Goal: Transaction & Acquisition: Purchase product/service

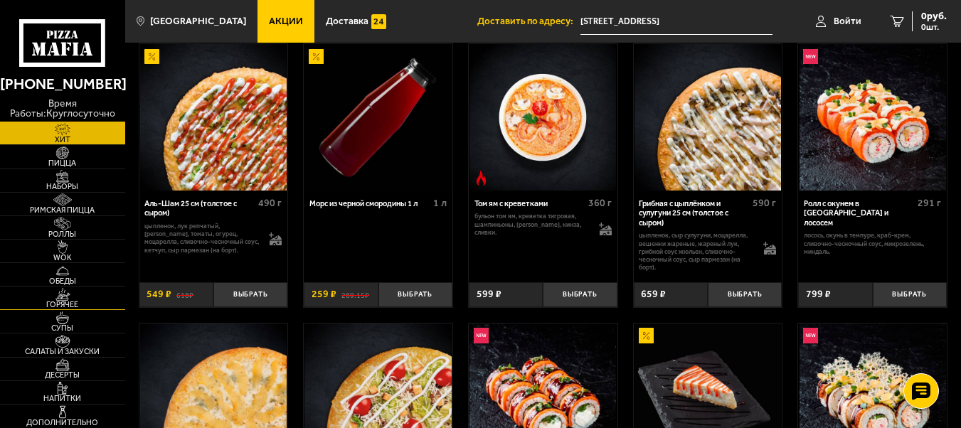
scroll to position [71, 0]
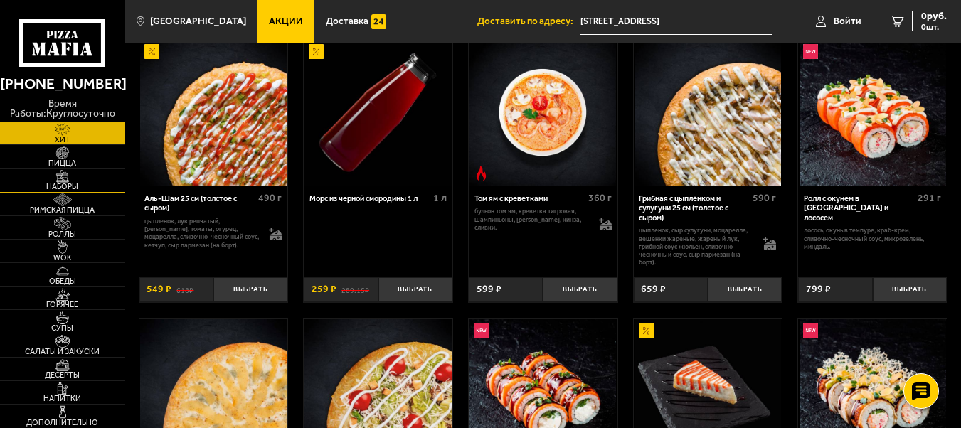
click at [75, 181] on img at bounding box center [62, 176] width 38 height 13
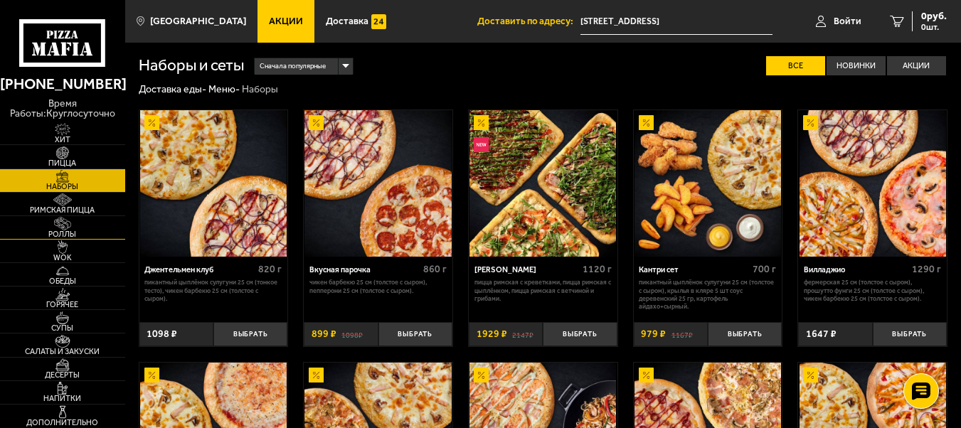
click at [69, 233] on span "Роллы" at bounding box center [62, 235] width 125 height 8
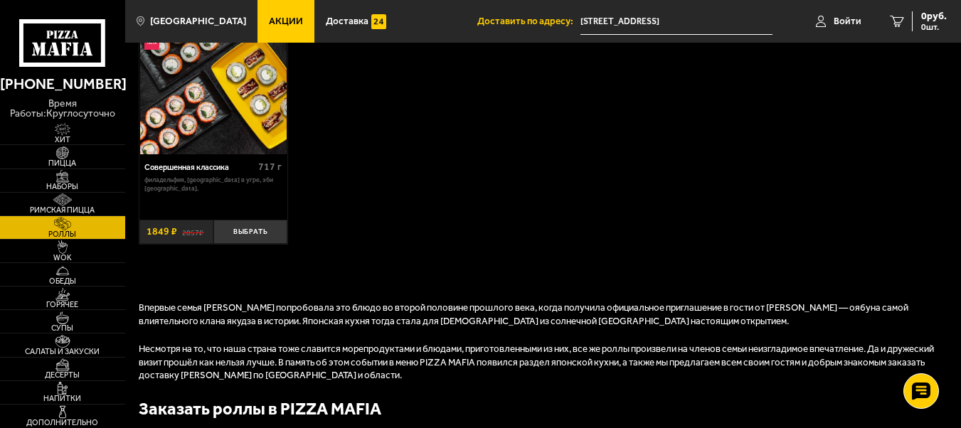
scroll to position [854, 0]
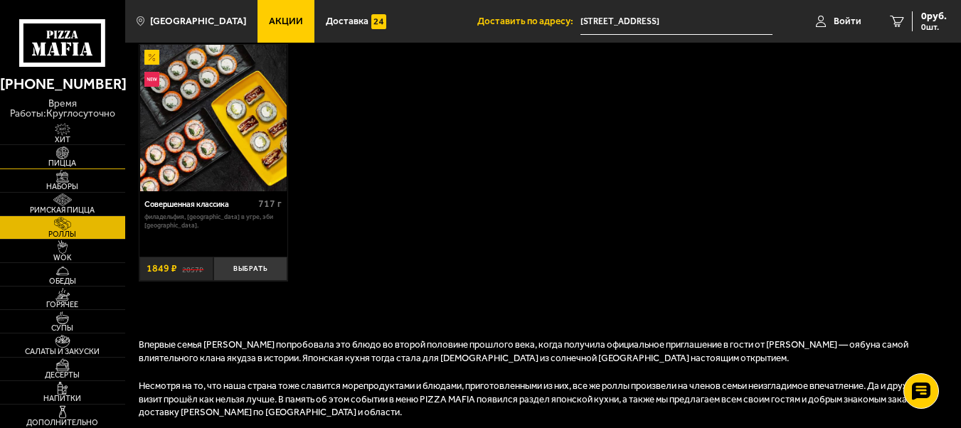
click at [80, 159] on img at bounding box center [62, 153] width 38 height 13
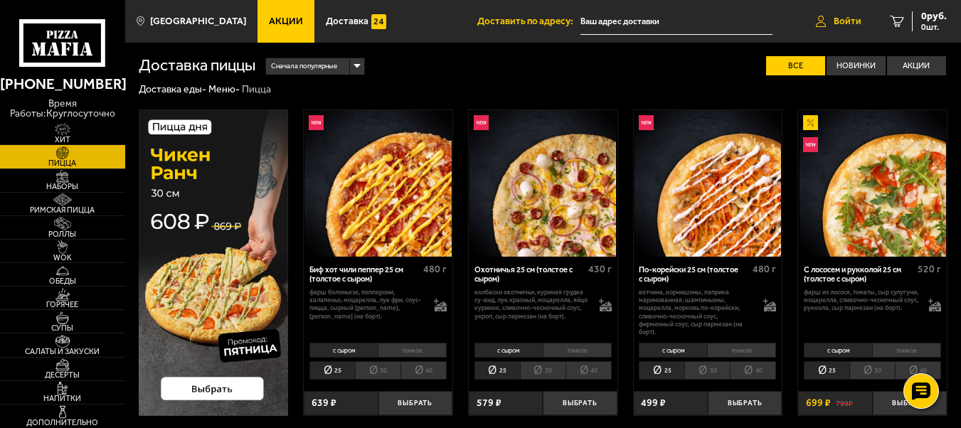
click at [835, 25] on span "Войти" at bounding box center [848, 21] width 28 height 10
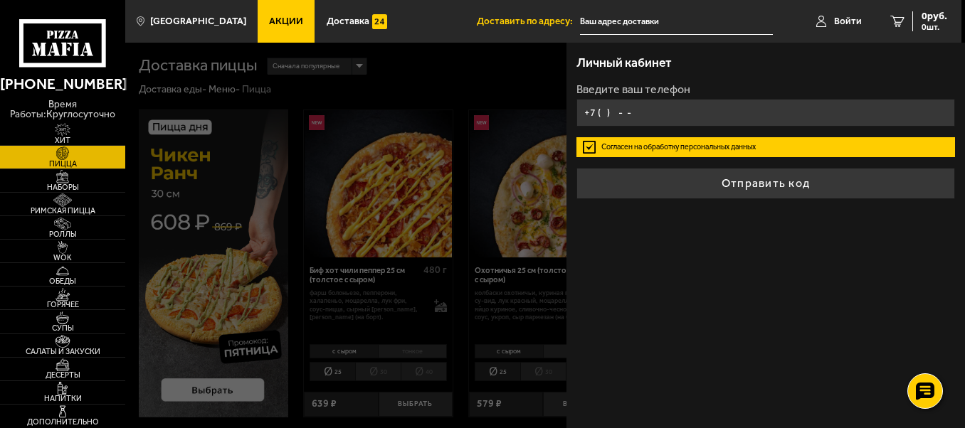
click at [601, 110] on input "+7 ( ) - -" at bounding box center [765, 113] width 379 height 28
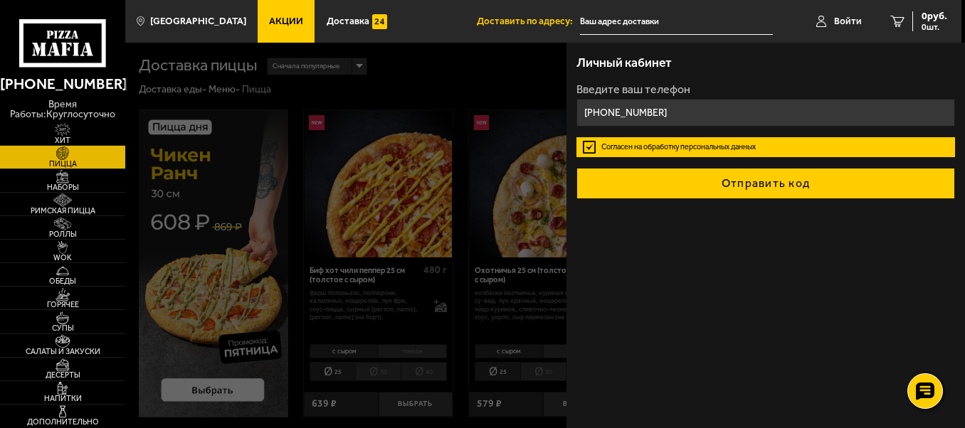
type input "+7 (953) 359-66-98"
click at [709, 186] on button "Отправить код" at bounding box center [765, 183] width 379 height 31
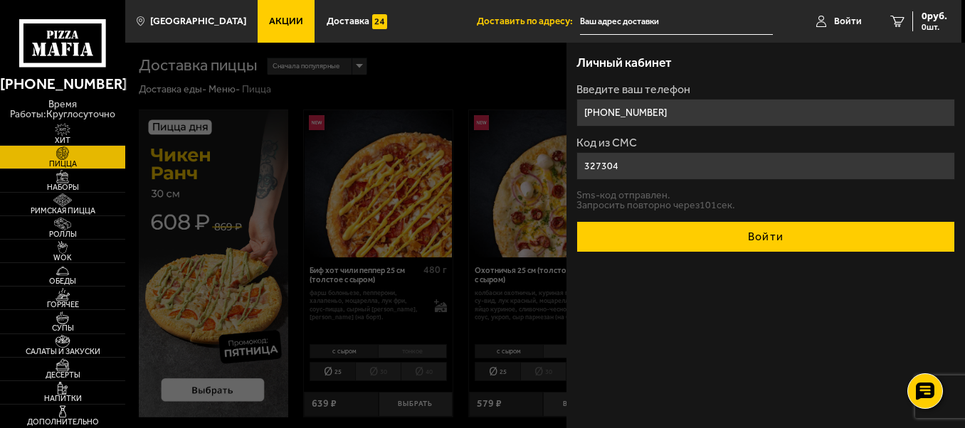
type input "327304"
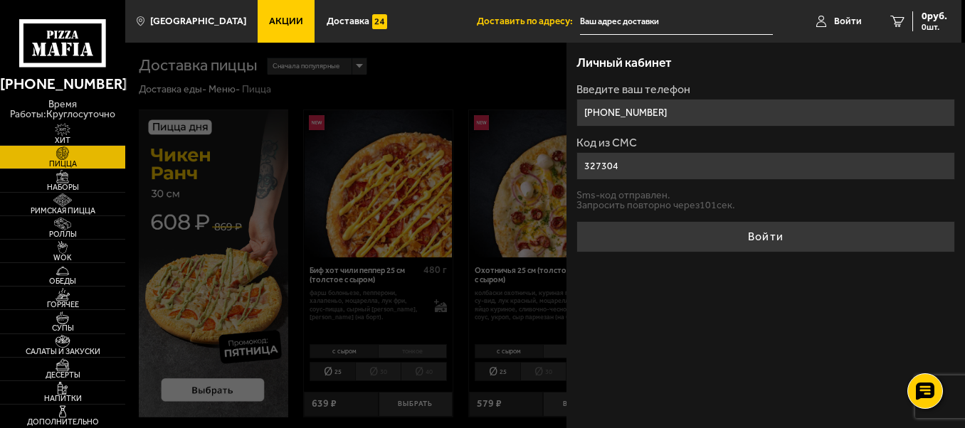
click at [739, 236] on button "Войти" at bounding box center [765, 236] width 379 height 31
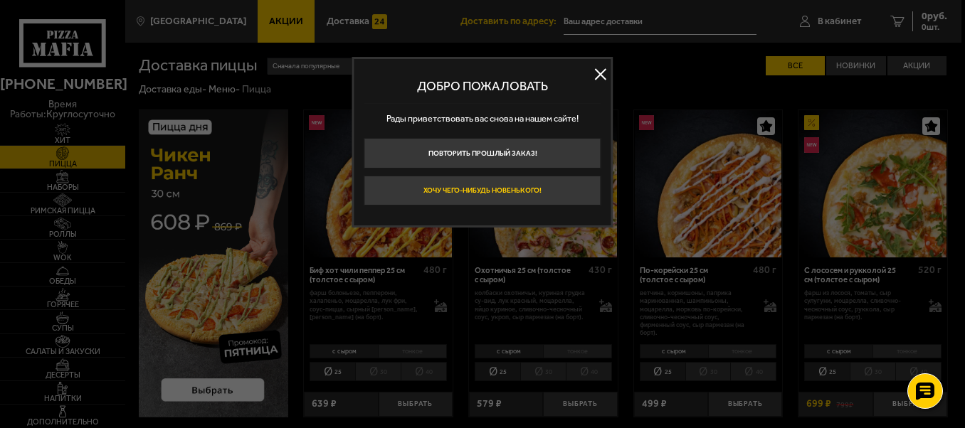
click at [546, 188] on button "Хочу чего-нибудь новенького!" at bounding box center [482, 191] width 237 height 30
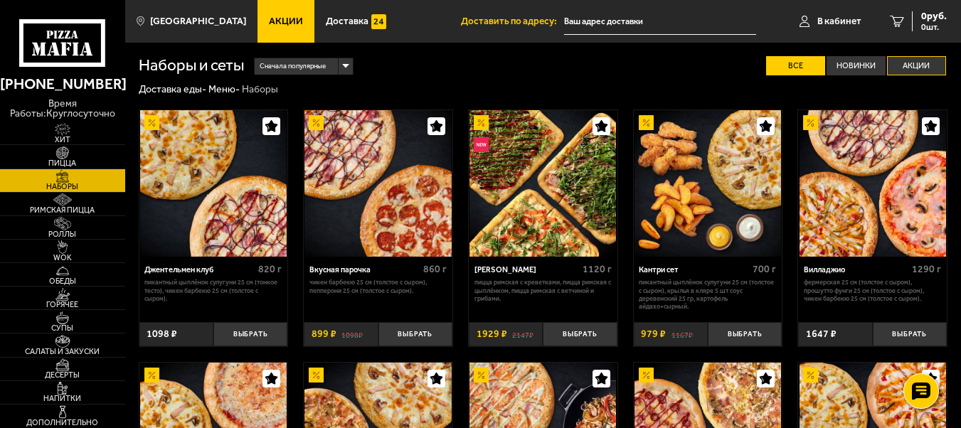
click at [917, 67] on label "Акции" at bounding box center [916, 65] width 59 height 19
click at [0, 0] on input "Акции" at bounding box center [0, 0] width 0 height 0
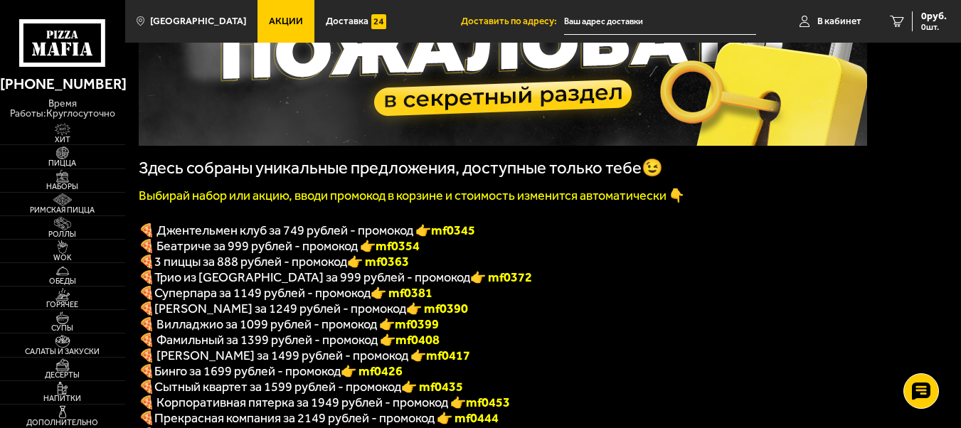
scroll to position [213, 0]
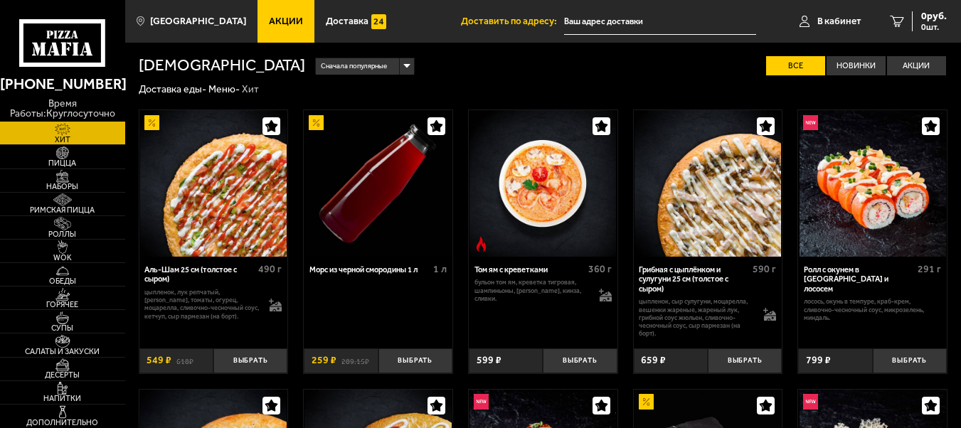
type input "[STREET_ADDRESS]"
